Goal: Task Accomplishment & Management: Use online tool/utility

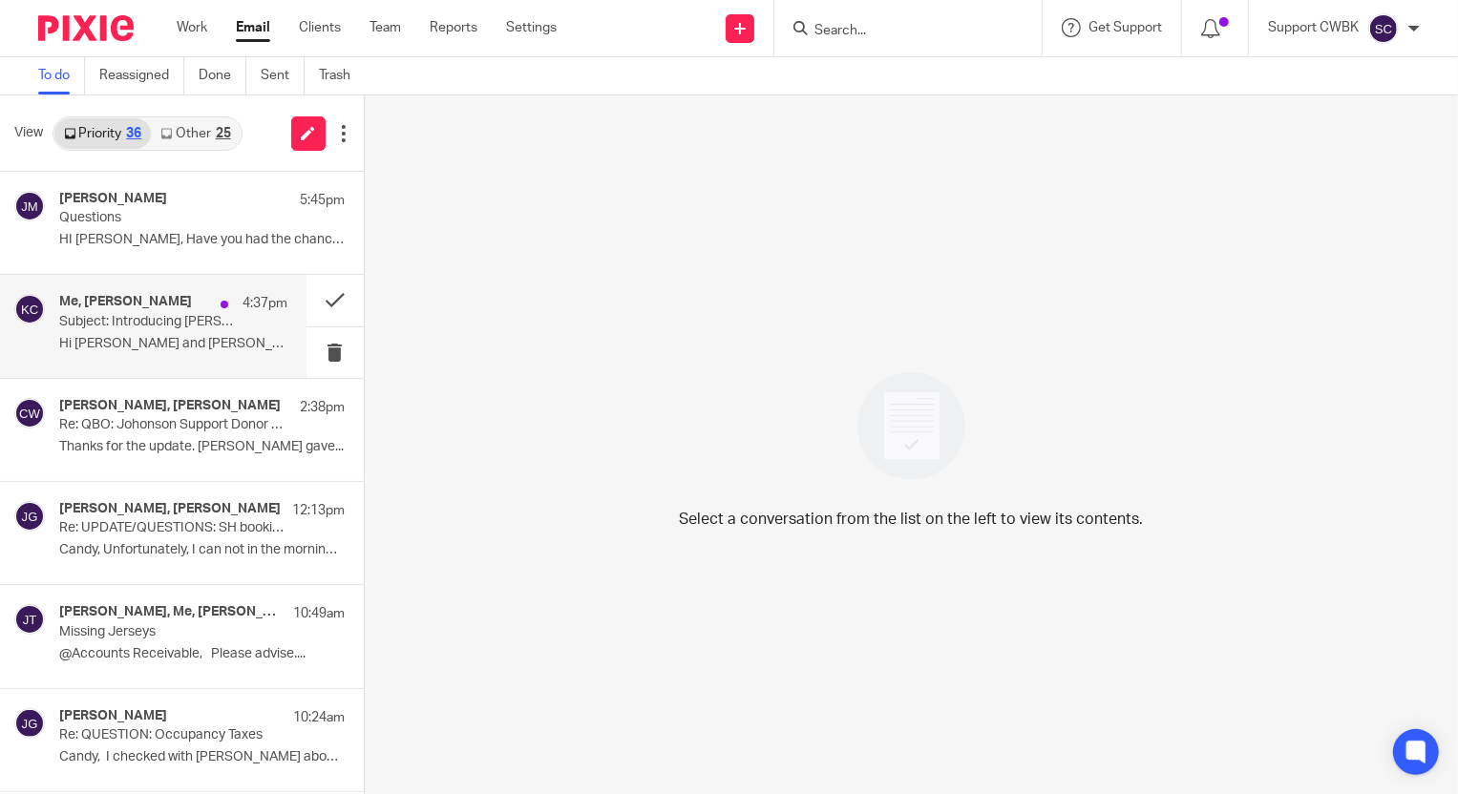
click at [129, 336] on p "Hi [PERSON_NAME] and [PERSON_NAME], I hope you’re both doing..." at bounding box center [173, 344] width 228 height 16
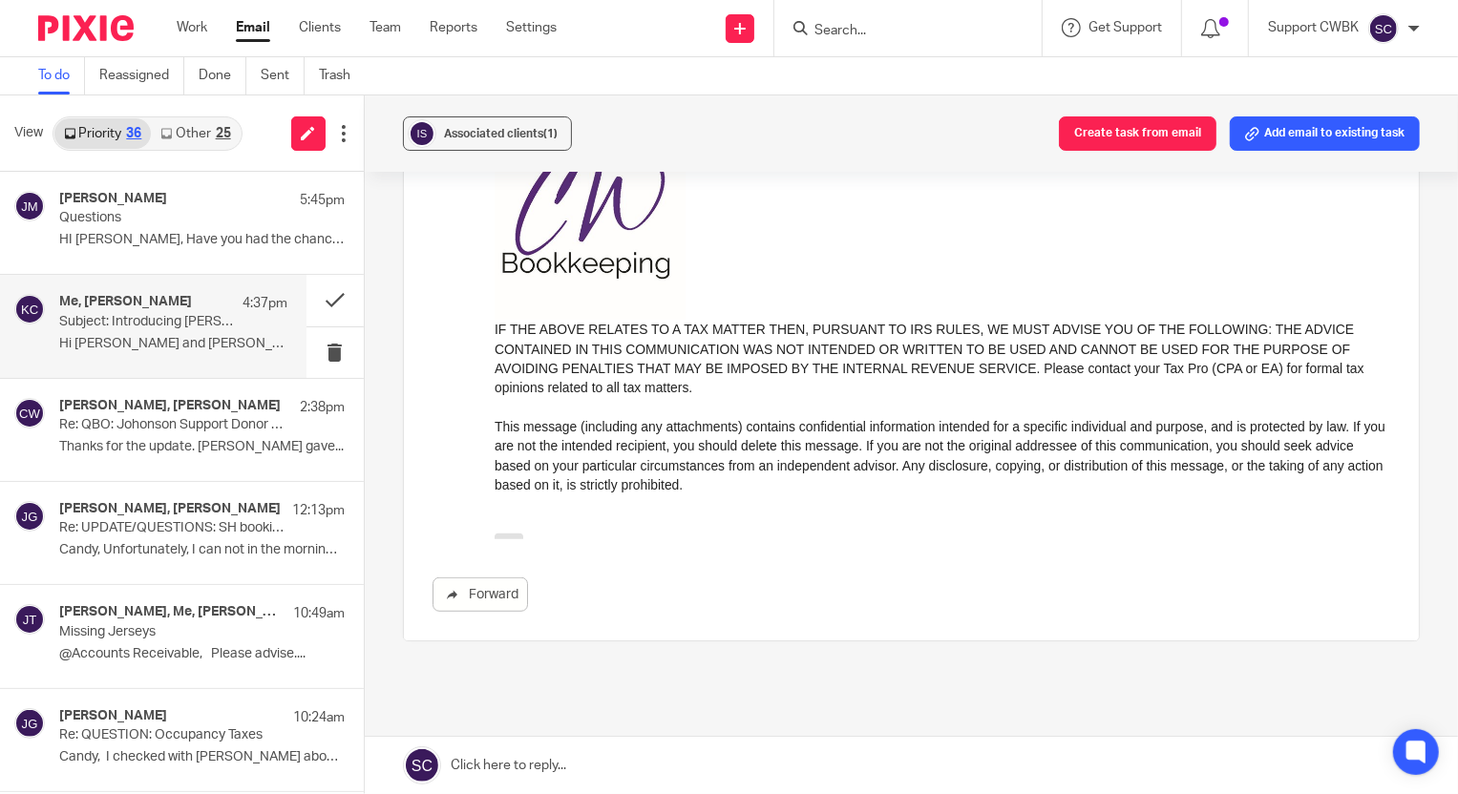
scroll to position [868, 0]
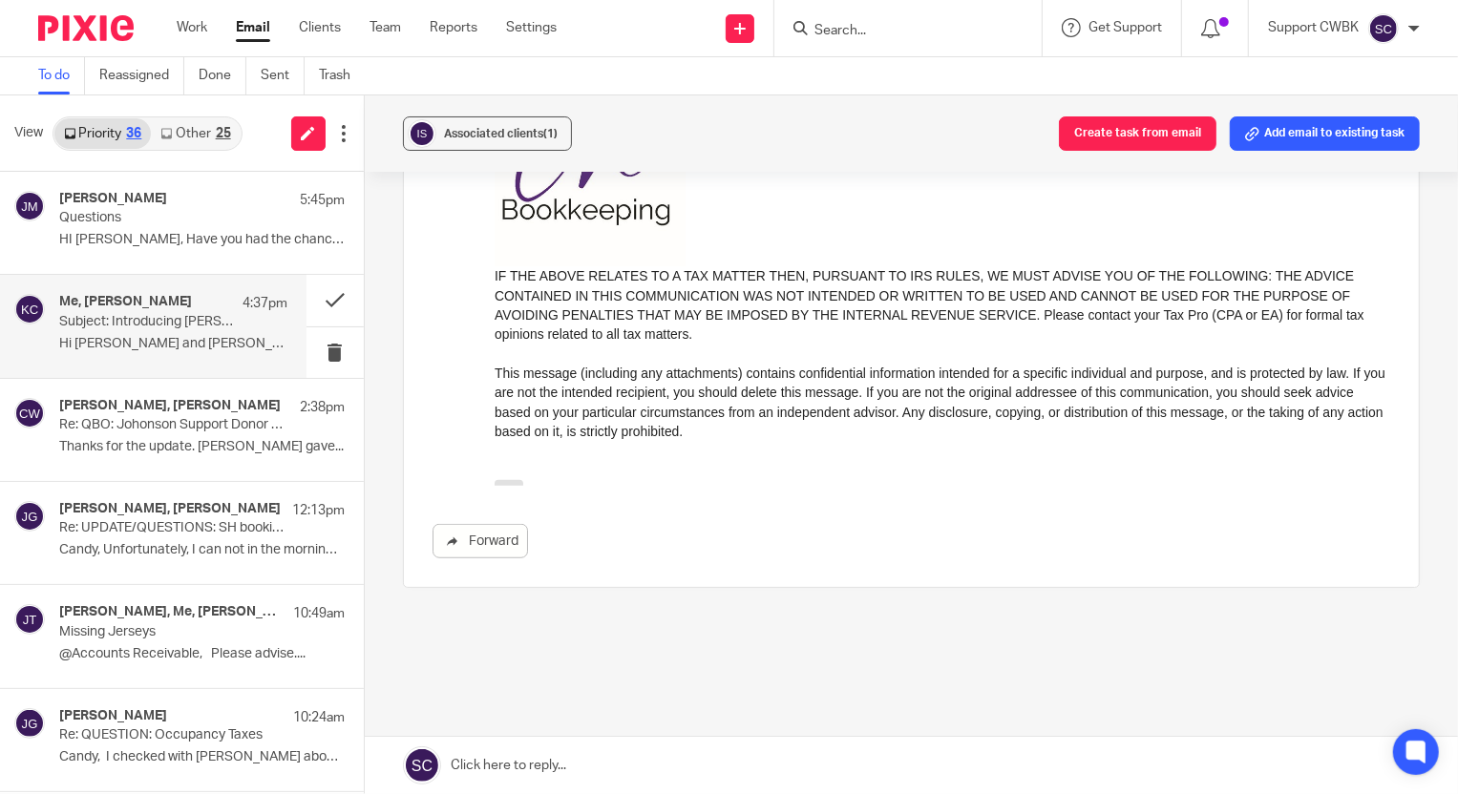
click at [188, 139] on link "Other 25" at bounding box center [195, 133] width 89 height 31
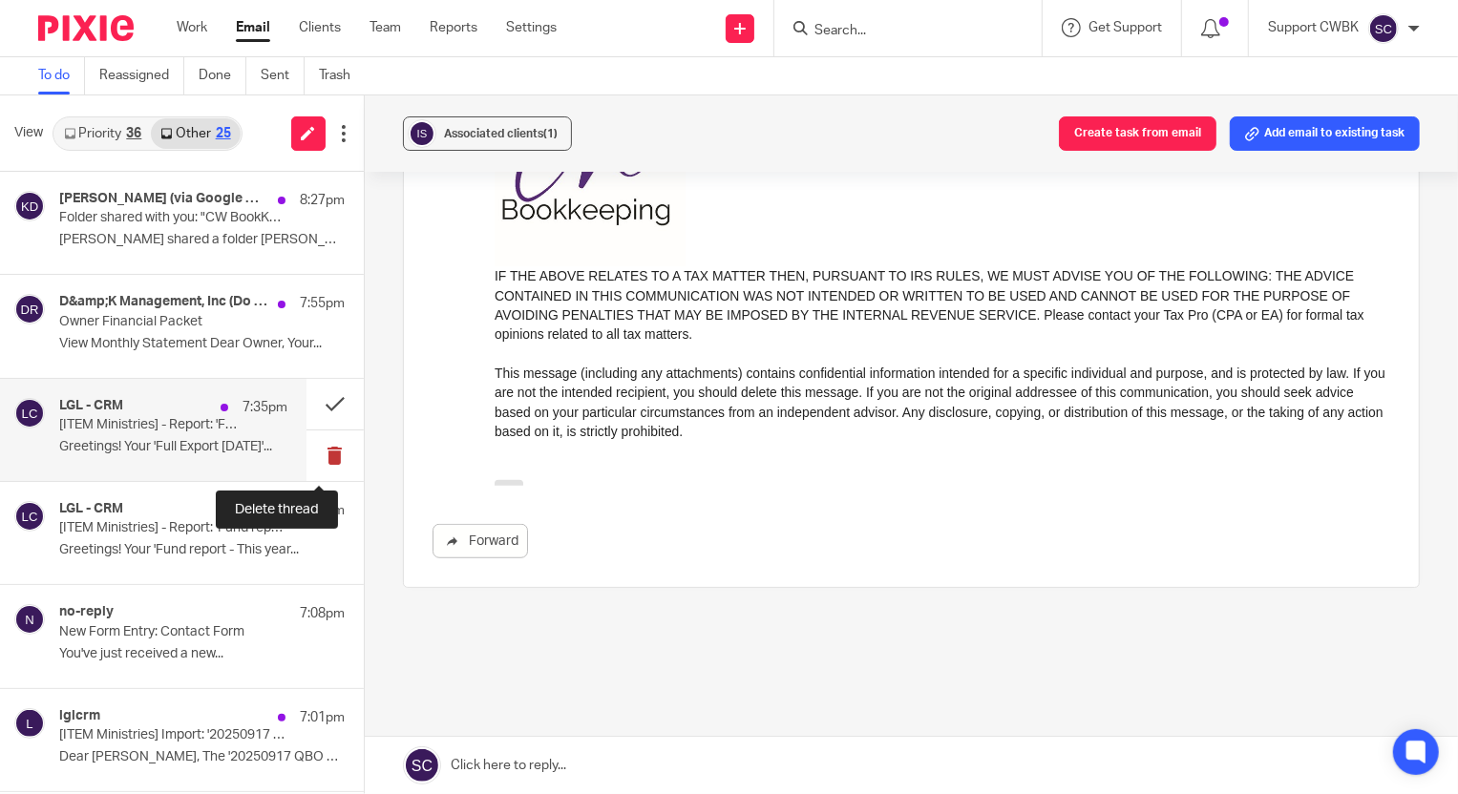
click at [321, 457] on button at bounding box center [334, 456] width 57 height 51
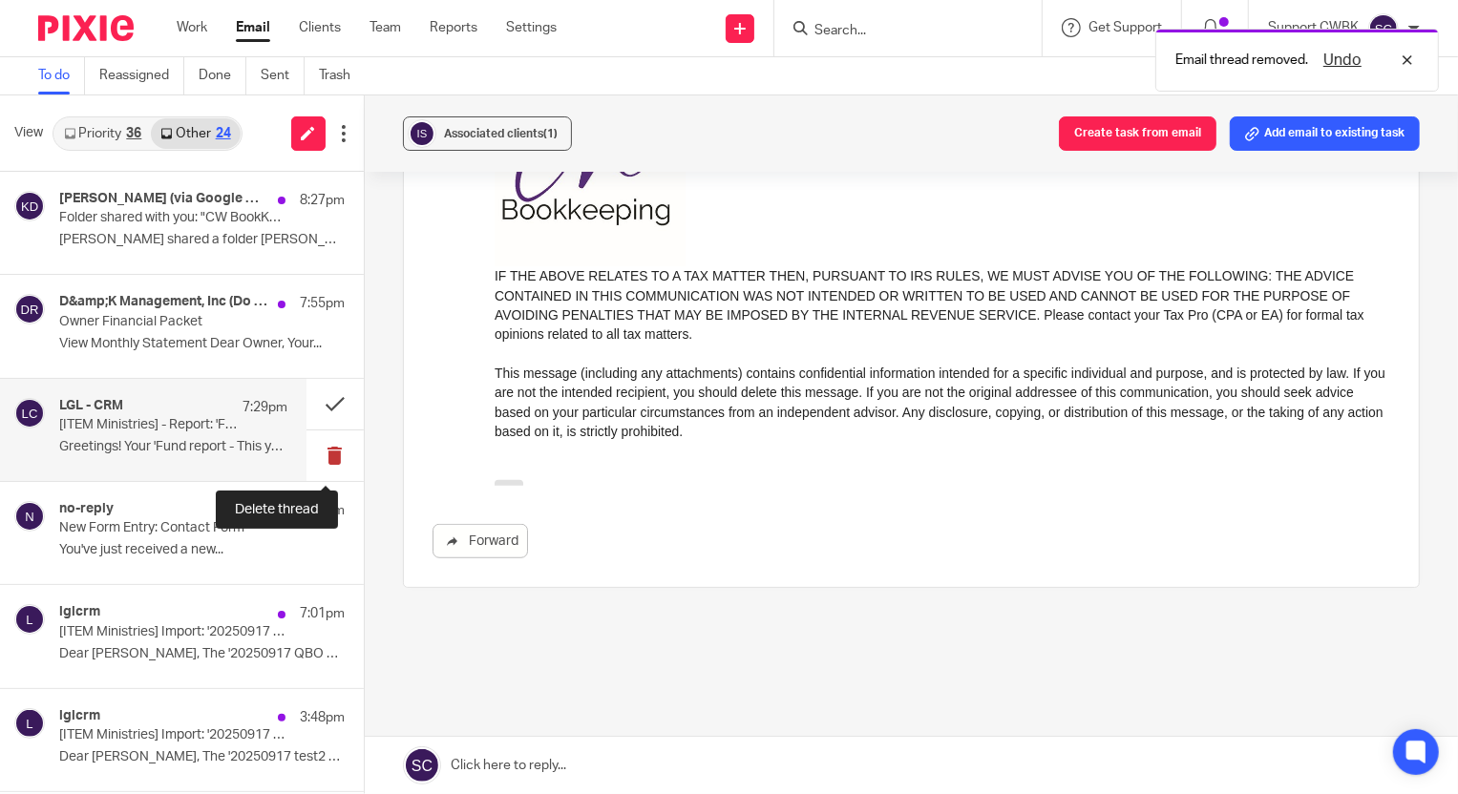
click at [327, 457] on button at bounding box center [334, 456] width 57 height 51
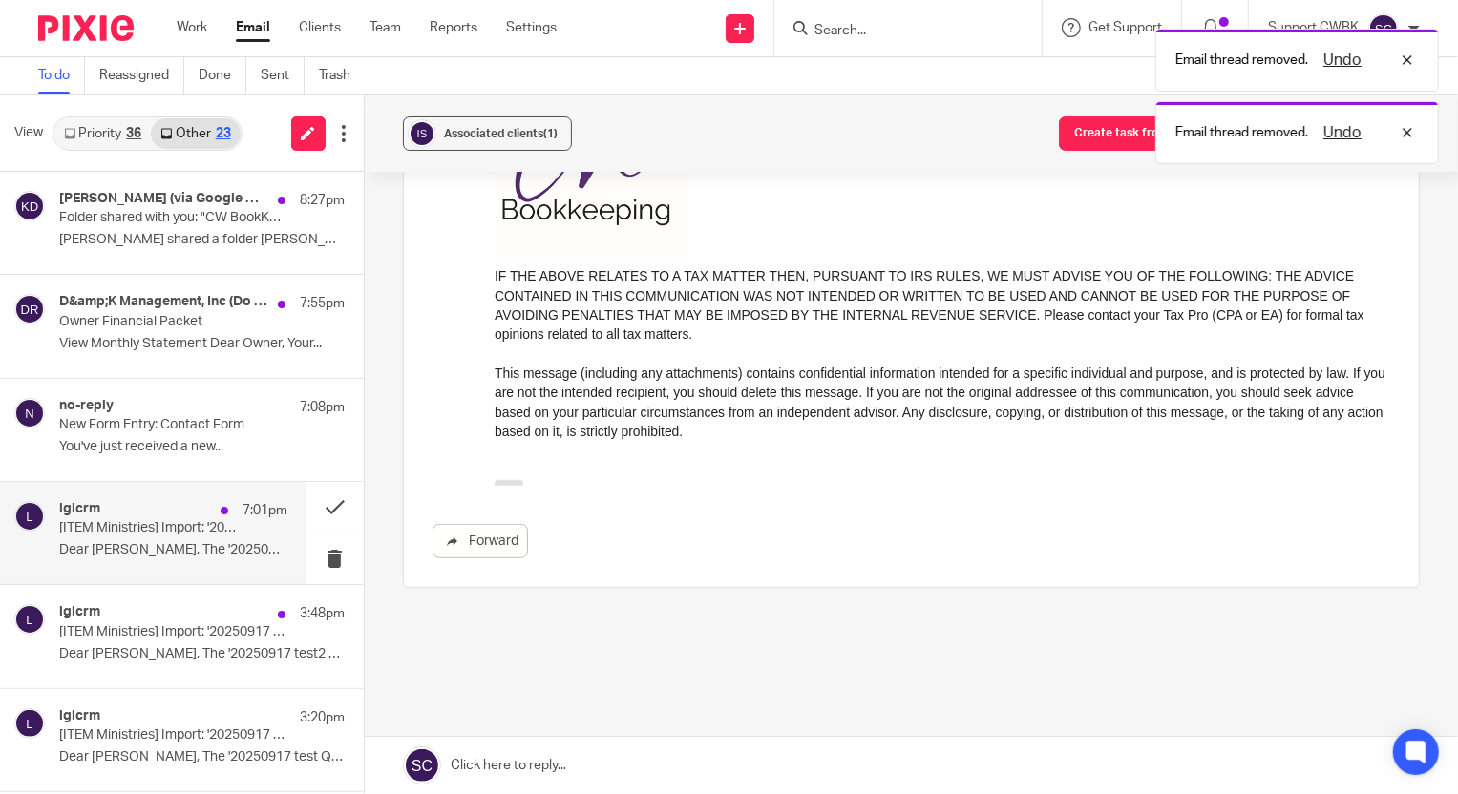
click at [156, 518] on div "lglcrm 7:01pm" at bounding box center [173, 510] width 228 height 19
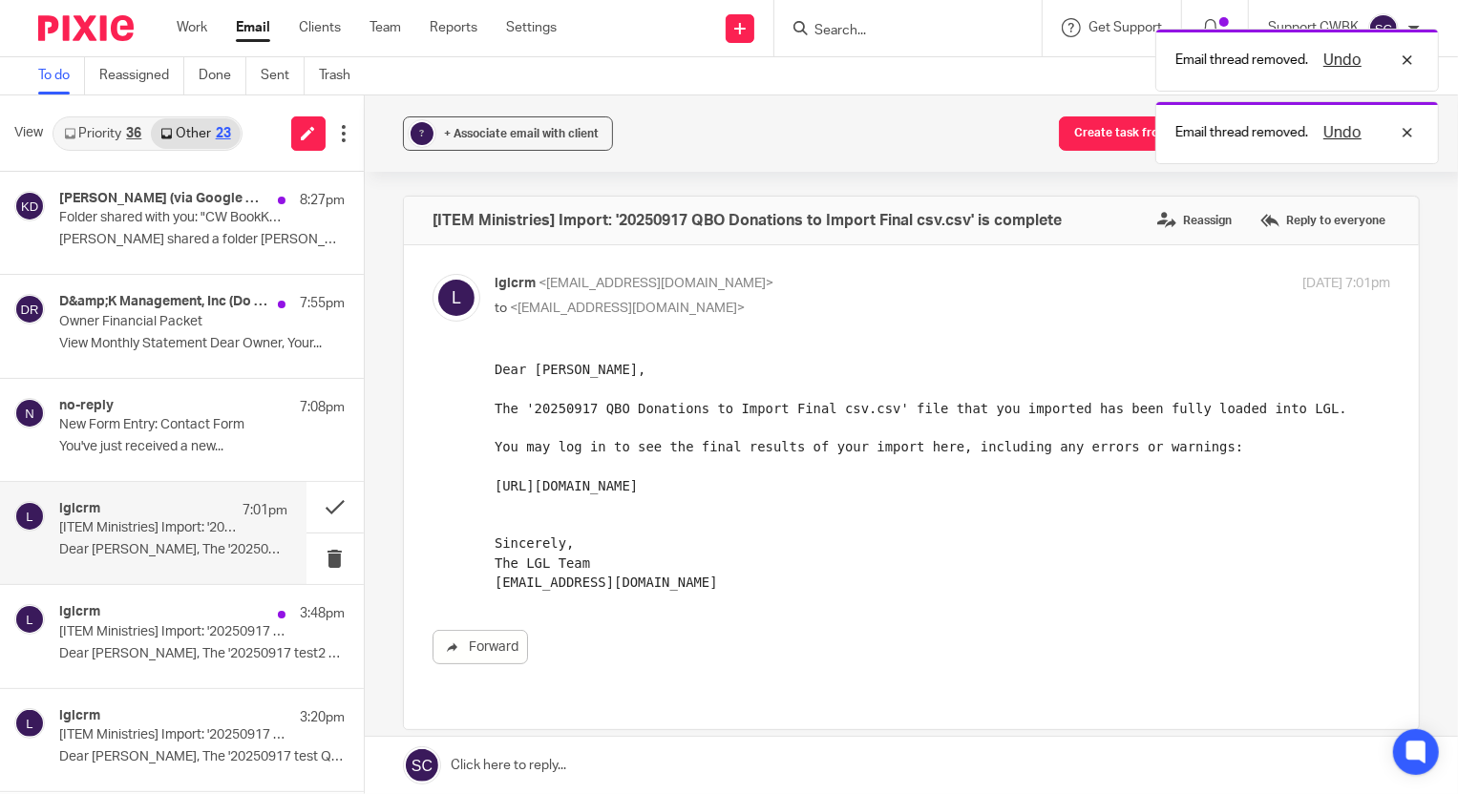
scroll to position [0, 0]
click at [317, 563] on button at bounding box center [334, 559] width 57 height 51
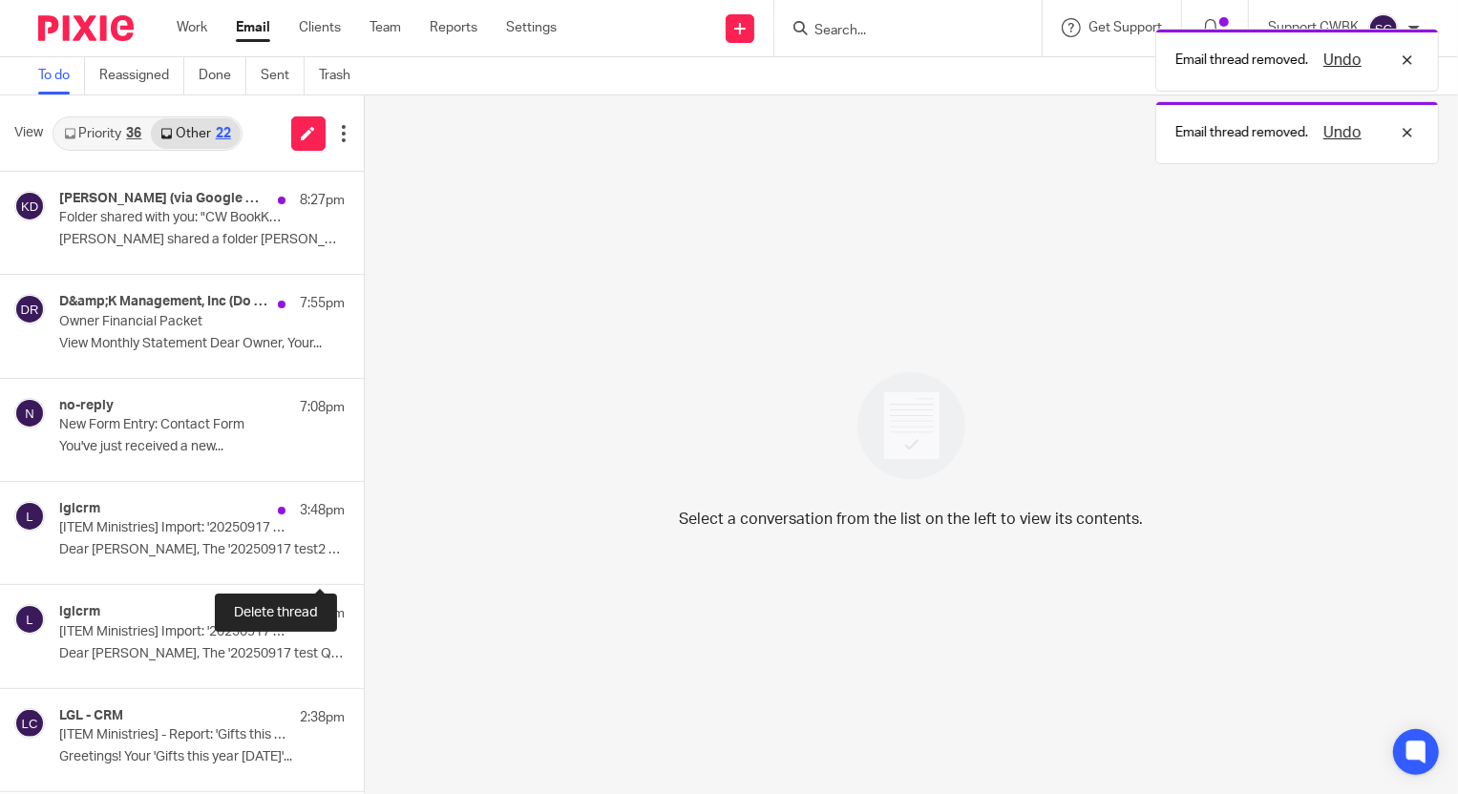
click at [364, 563] on button at bounding box center [371, 559] width 15 height 51
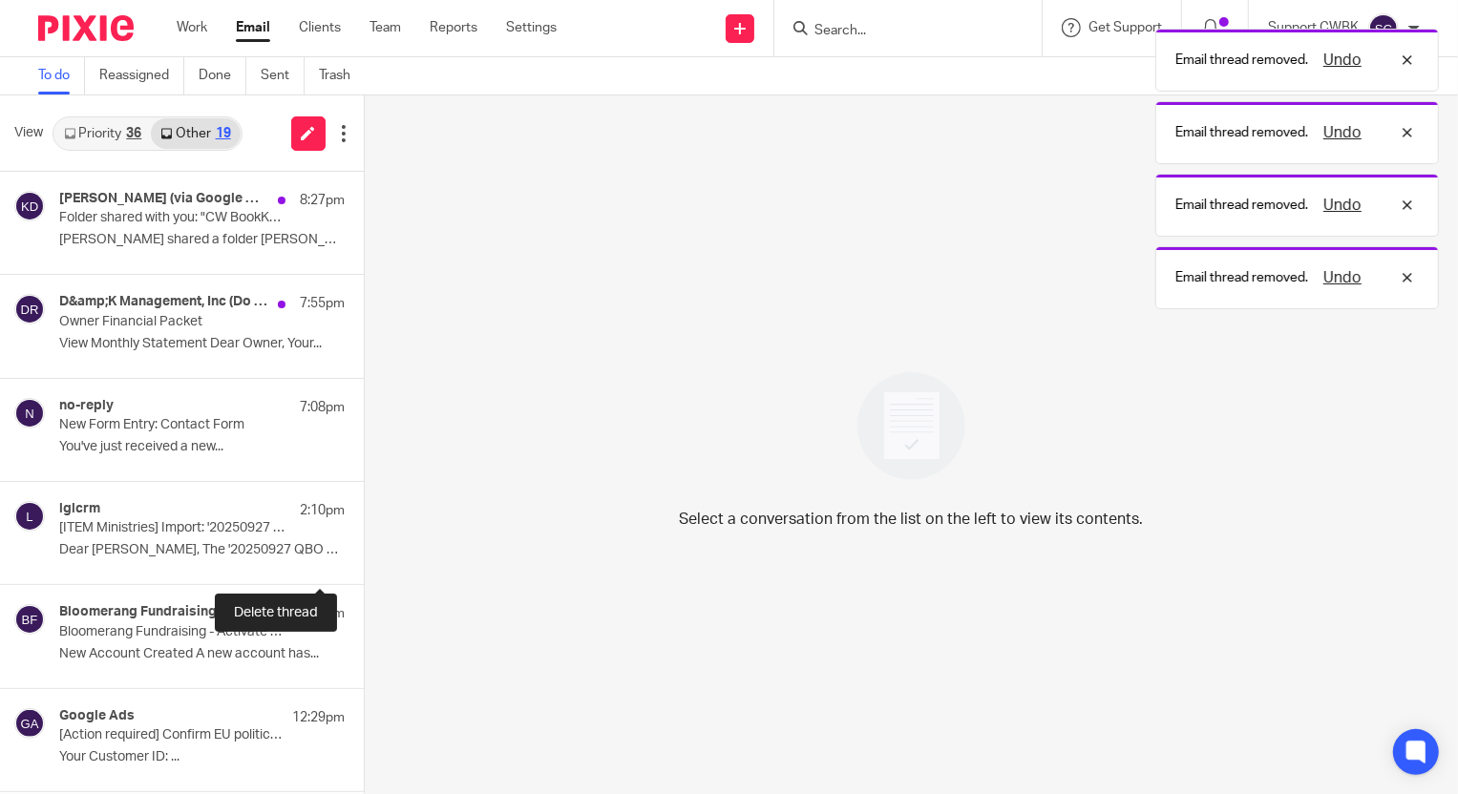
click at [364, 563] on button at bounding box center [371, 559] width 15 height 51
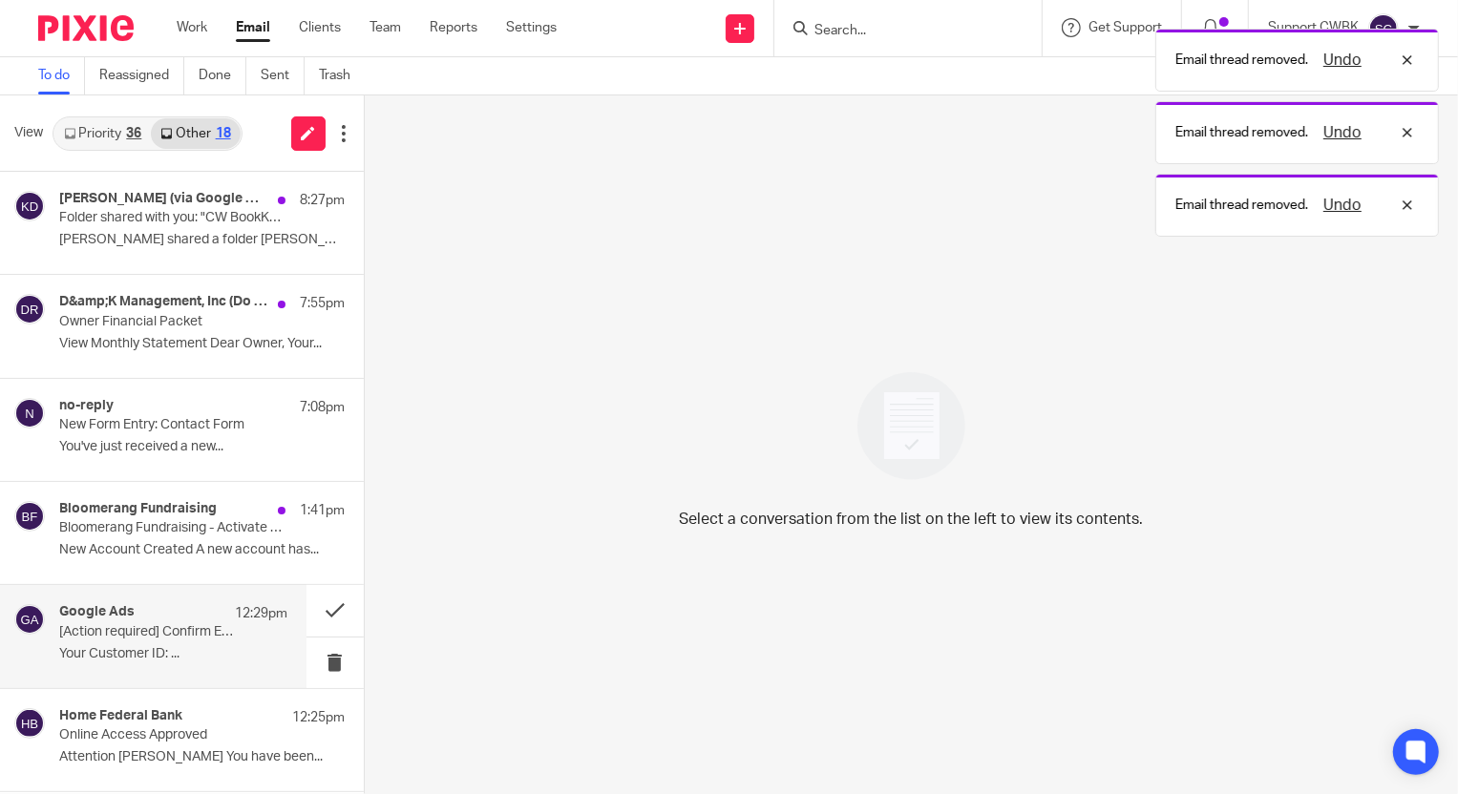
click at [148, 624] on p "[Action required] Confirm EU political ads" at bounding box center [150, 632] width 182 height 16
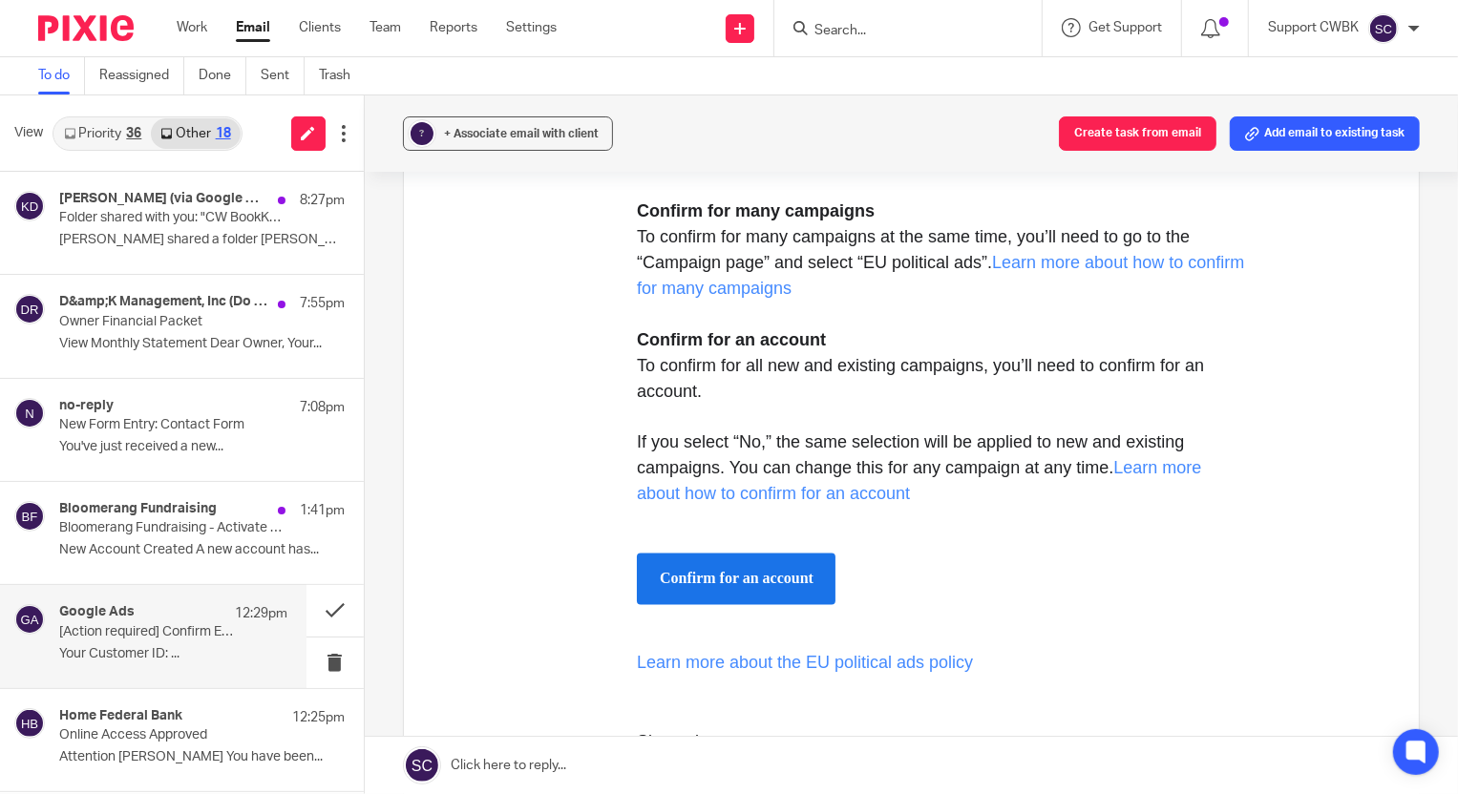
scroll to position [2430, 0]
